Goal: Task Accomplishment & Management: Use online tool/utility

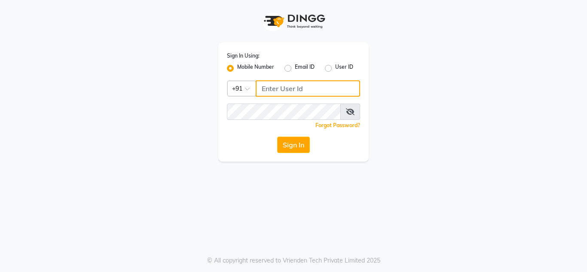
type input "8908110000"
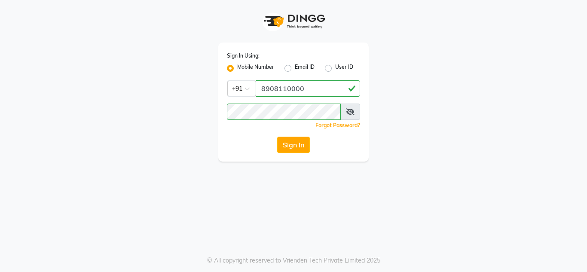
click at [237, 67] on label "Mobile Number" at bounding box center [255, 68] width 37 height 10
click at [237, 67] on input "Mobile Number" at bounding box center [240, 66] width 6 height 6
click at [237, 67] on label "Mobile Number" at bounding box center [255, 68] width 37 height 10
click at [237, 67] on input "Mobile Number" at bounding box center [240, 66] width 6 height 6
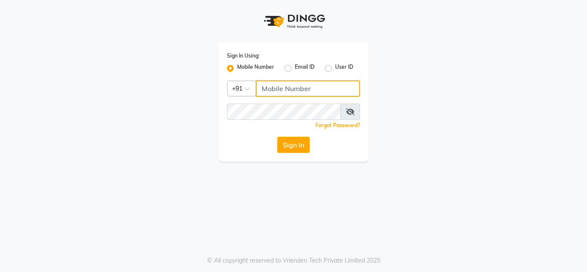
click at [286, 88] on input "Username" at bounding box center [308, 88] width 104 height 16
type input "8908110000"
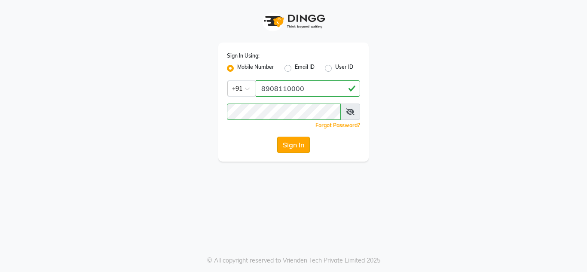
click at [302, 146] on button "Sign In" at bounding box center [293, 145] width 33 height 16
